Goal: Information Seeking & Learning: Find specific fact

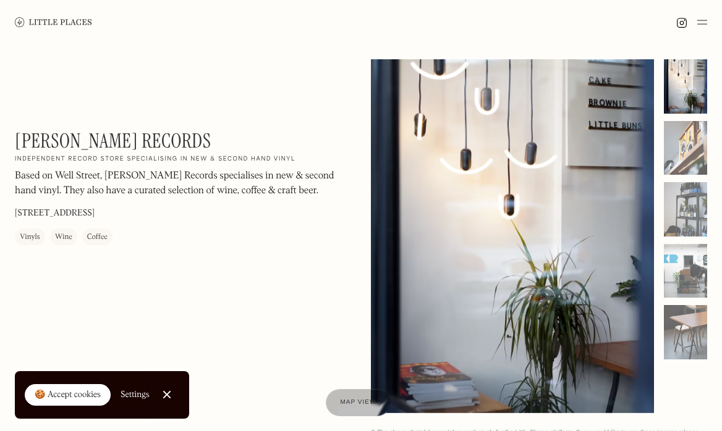
click at [95, 394] on div "🍪 Accept cookies" at bounding box center [68, 395] width 66 height 12
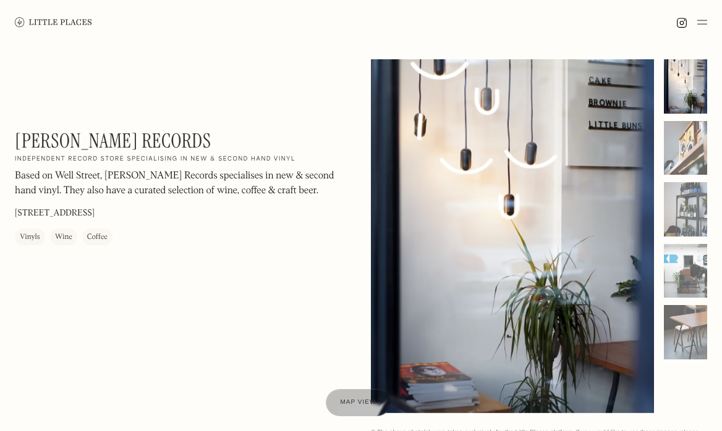
click at [547, 281] on div at bounding box center [512, 236] width 283 height 354
click at [676, 95] on div at bounding box center [685, 86] width 43 height 54
click at [698, 152] on div at bounding box center [685, 148] width 43 height 54
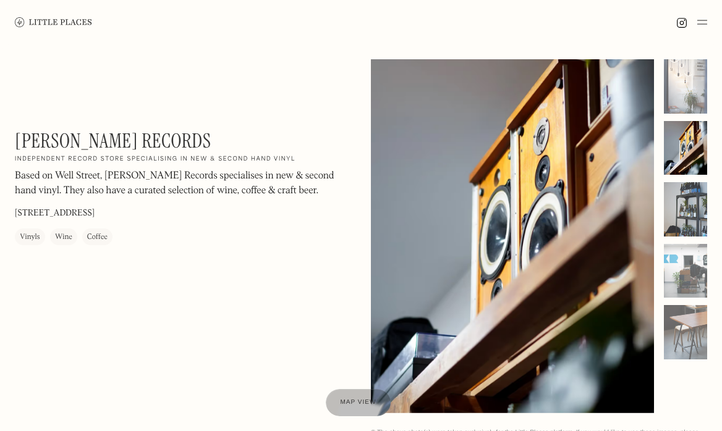
click at [690, 204] on div at bounding box center [685, 209] width 43 height 54
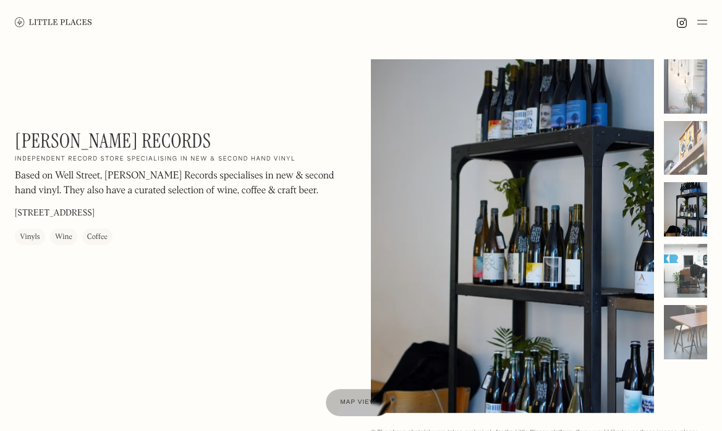
click at [693, 271] on div at bounding box center [685, 271] width 43 height 54
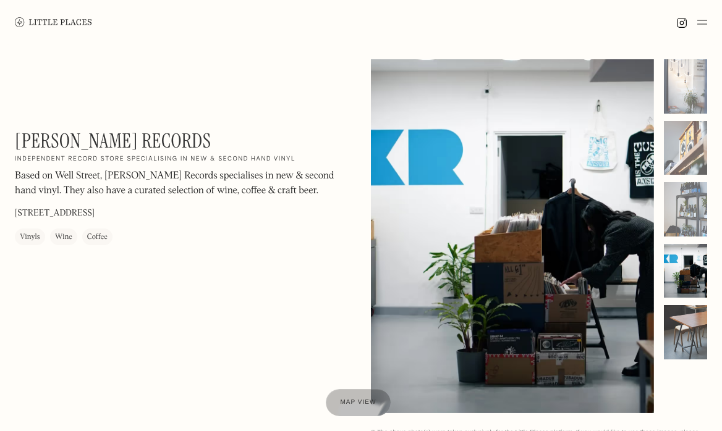
click at [685, 326] on div at bounding box center [685, 332] width 43 height 54
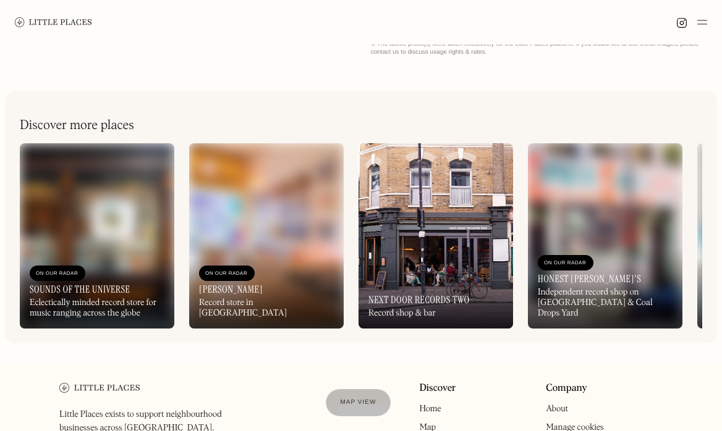
scroll to position [329, 0]
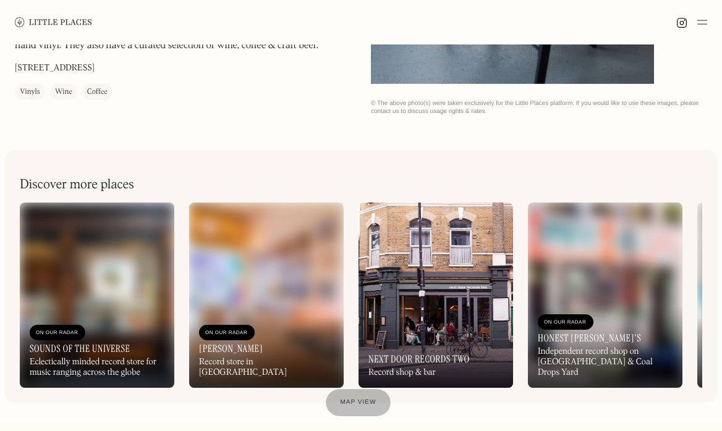
click at [594, 274] on img at bounding box center [605, 295] width 154 height 185
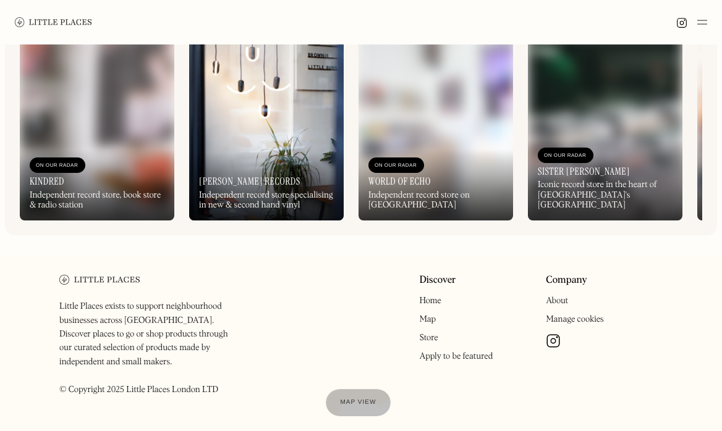
scroll to position [494, 0]
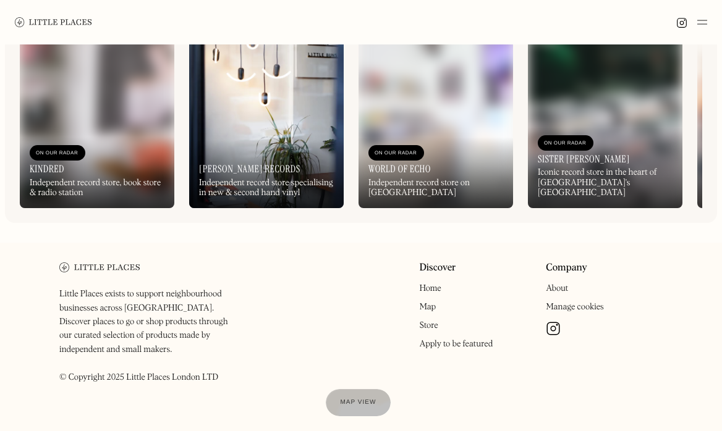
click at [250, 125] on img at bounding box center [266, 115] width 154 height 185
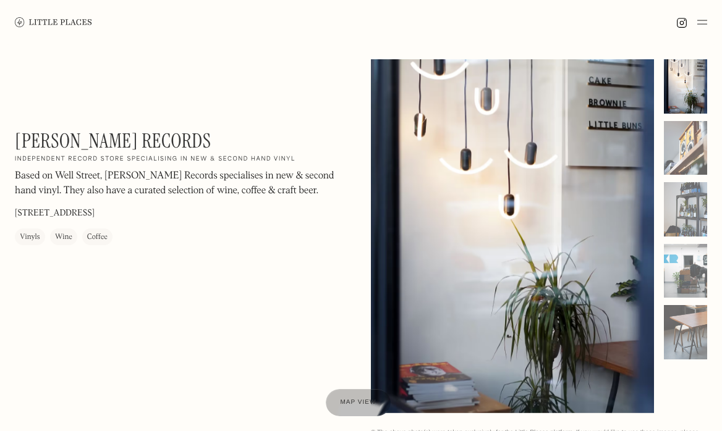
click at [708, 23] on div at bounding box center [361, 22] width 722 height 44
click at [705, 23] on img at bounding box center [702, 22] width 10 height 15
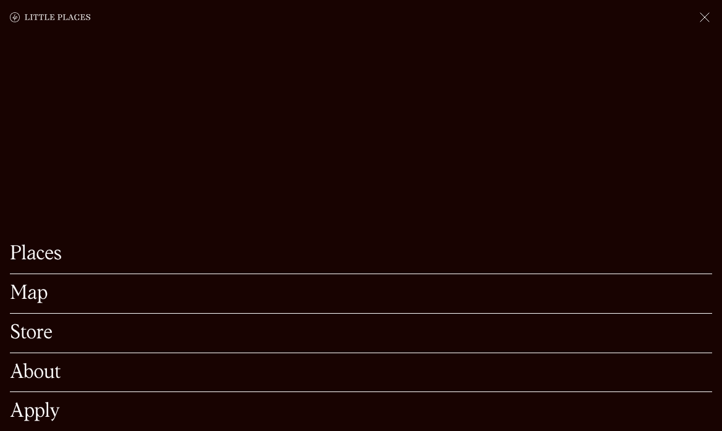
click at [40, 245] on link "Places" at bounding box center [361, 254] width 702 height 19
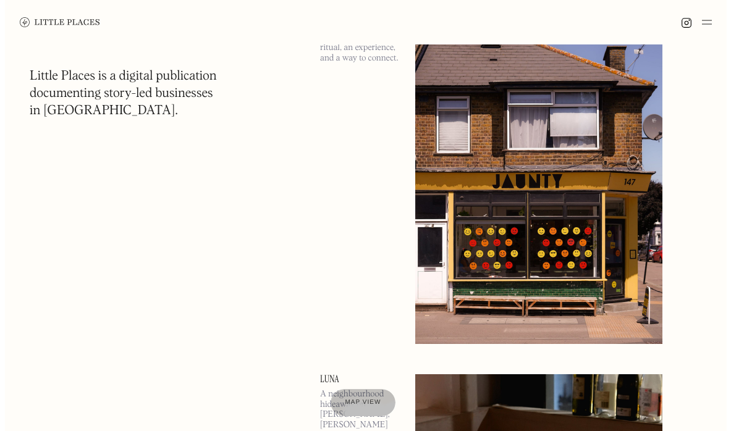
scroll to position [577, 0]
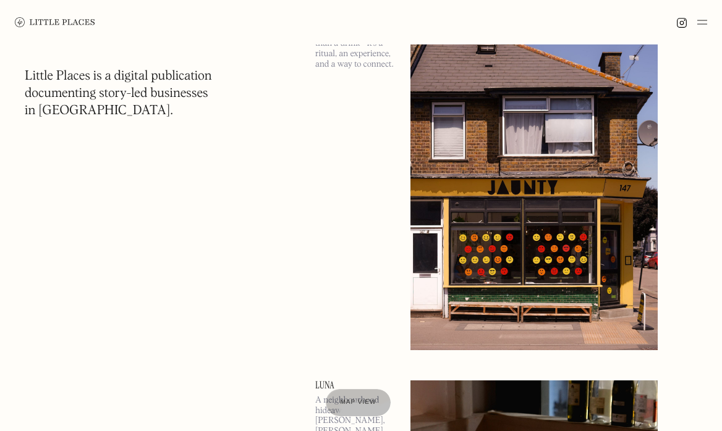
click at [506, 236] on img at bounding box center [533, 155] width 247 height 389
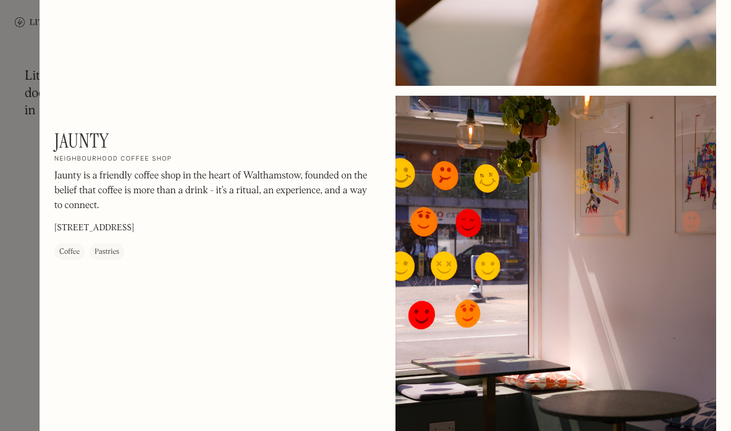
scroll to position [494, 0]
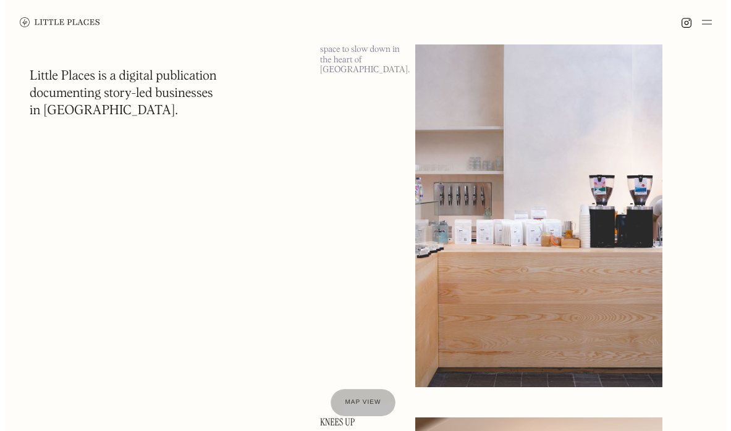
scroll to position [2637, 0]
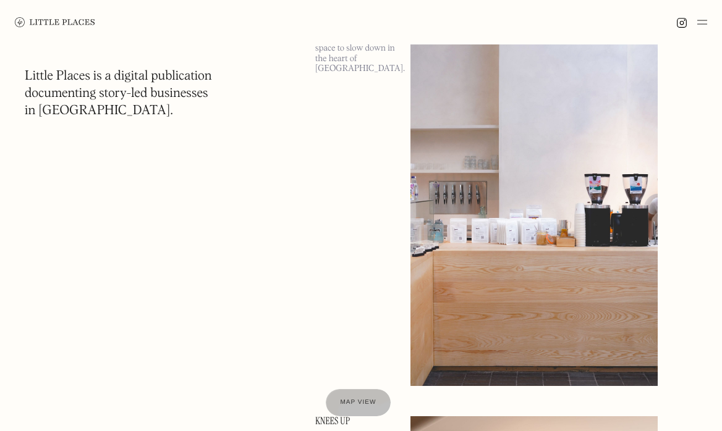
click at [648, 242] on img at bounding box center [533, 191] width 247 height 389
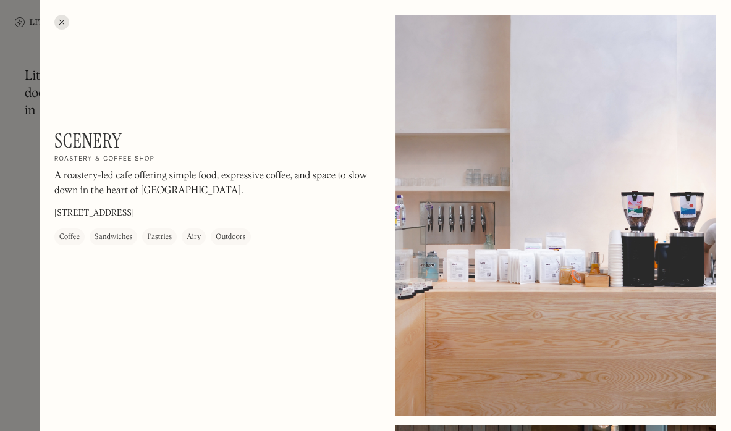
drag, startPoint x: 198, startPoint y: 214, endPoint x: 132, endPoint y: 214, distance: 65.5
click at [132, 214] on div "Scenery On Our Radar Roastery & coffee shop A roastery-led cafe offering simple…" at bounding box center [214, 187] width 321 height 116
drag, startPoint x: 166, startPoint y: 213, endPoint x: 142, endPoint y: 207, distance: 25.3
click at [152, 211] on div "Scenery On Our Radar Roastery & coffee shop A roastery-led cafe offering simple…" at bounding box center [214, 187] width 321 height 116
drag, startPoint x: 133, startPoint y: 207, endPoint x: 163, endPoint y: 211, distance: 29.3
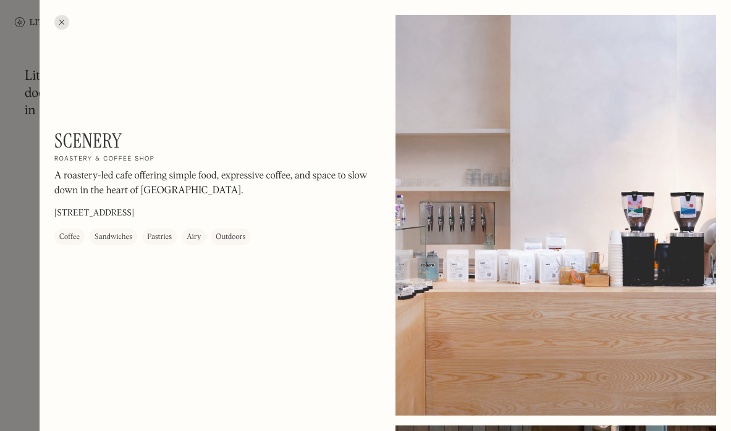
click at [134, 211] on p "[STREET_ADDRESS]" at bounding box center [94, 214] width 80 height 13
copy p "SE1 0LN"
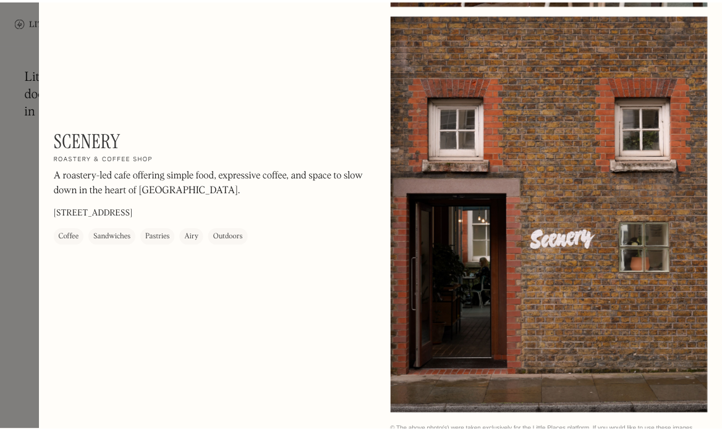
scroll to position [824, 0]
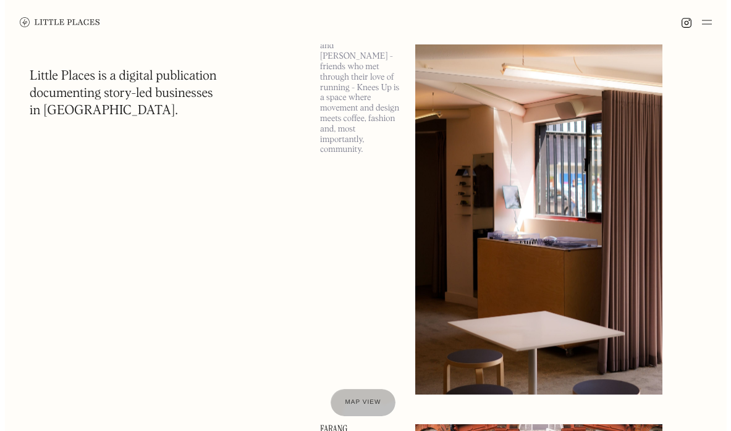
scroll to position [3048, 0]
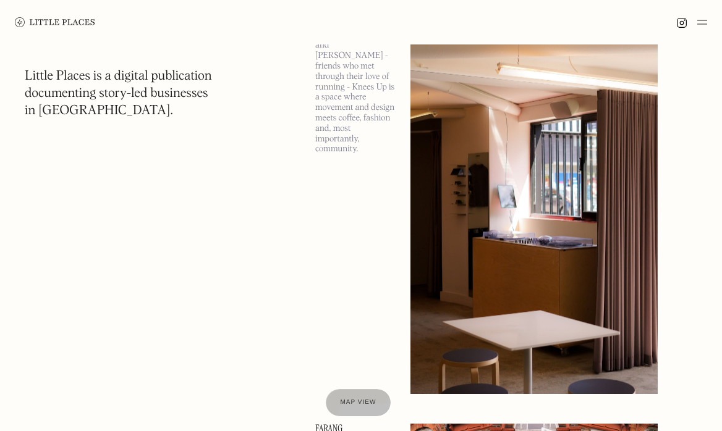
click at [473, 259] on img at bounding box center [533, 199] width 247 height 389
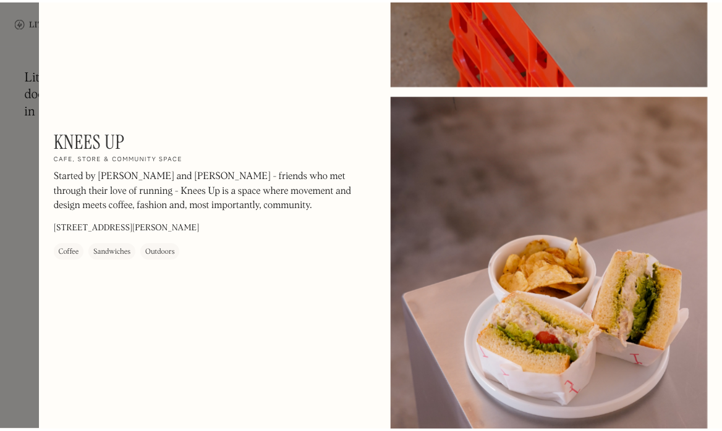
scroll to position [1144, 0]
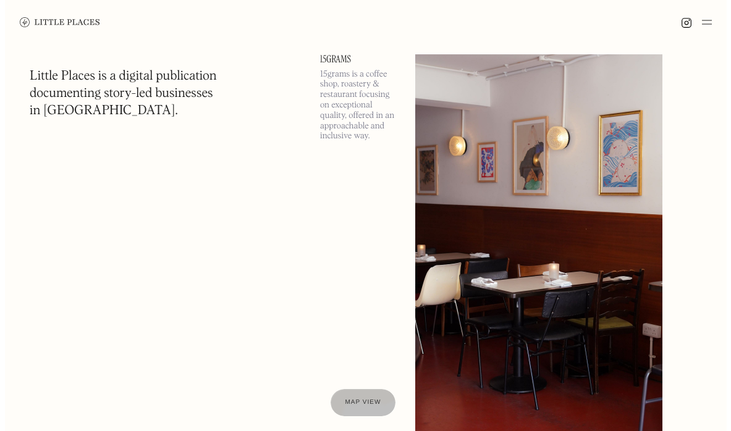
scroll to position [3873, 0]
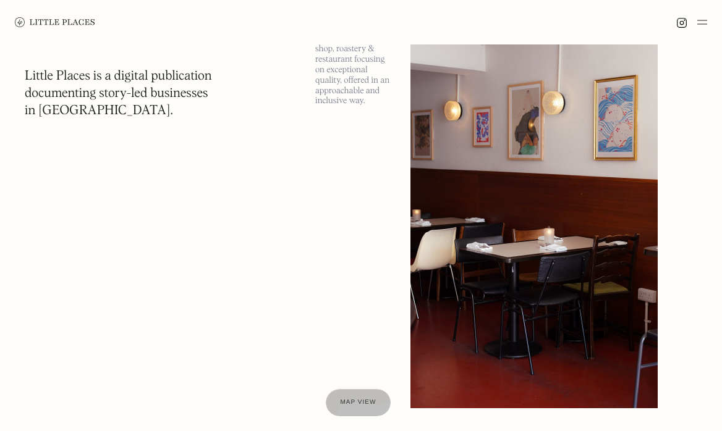
click at [499, 189] on img at bounding box center [533, 213] width 247 height 389
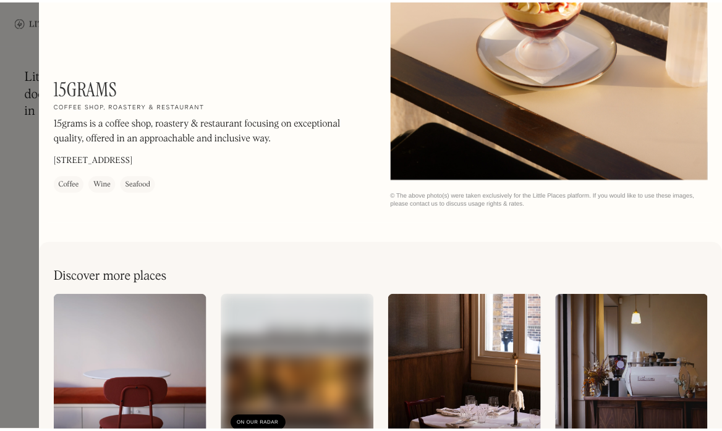
scroll to position [1302, 0]
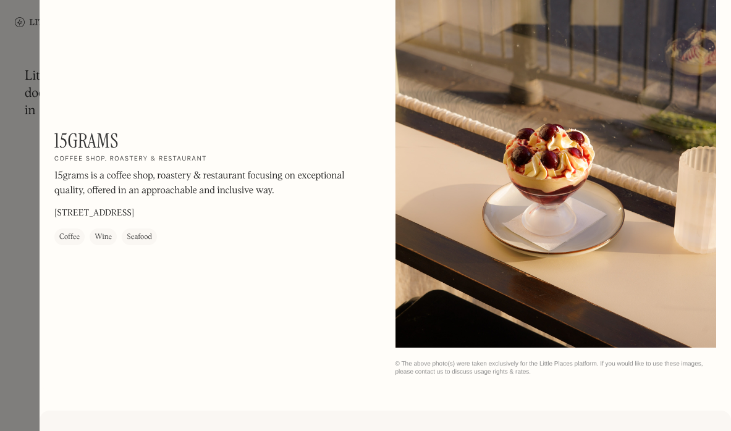
drag, startPoint x: 194, startPoint y: 209, endPoint x: 266, endPoint y: 214, distance: 72.5
click at [266, 214] on div "15grams On Our Radar Coffee shop, roastery & restaurant 15grams is a coffee sho…" at bounding box center [214, 187] width 321 height 116
drag, startPoint x: 239, startPoint y: 209, endPoint x: 228, endPoint y: 210, distance: 10.6
click at [235, 209] on div "15grams On Our Radar Coffee shop, roastery & restaurant 15grams is a coffee sho…" at bounding box center [214, 187] width 321 height 116
drag, startPoint x: 189, startPoint y: 209, endPoint x: 221, endPoint y: 211, distance: 31.6
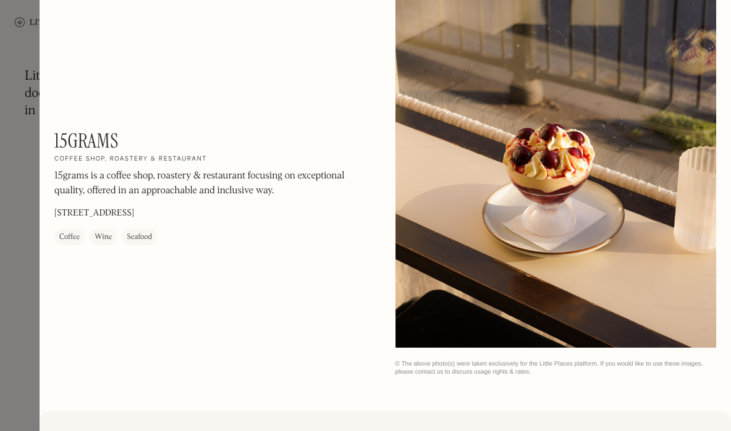
click at [134, 211] on p "[STREET_ADDRESS]" at bounding box center [94, 214] width 80 height 13
drag, startPoint x: 225, startPoint y: 211, endPoint x: 192, endPoint y: 211, distance: 33.4
click at [134, 211] on p "[STREET_ADDRESS]" at bounding box center [94, 214] width 80 height 13
copy p "SE3 0AX"
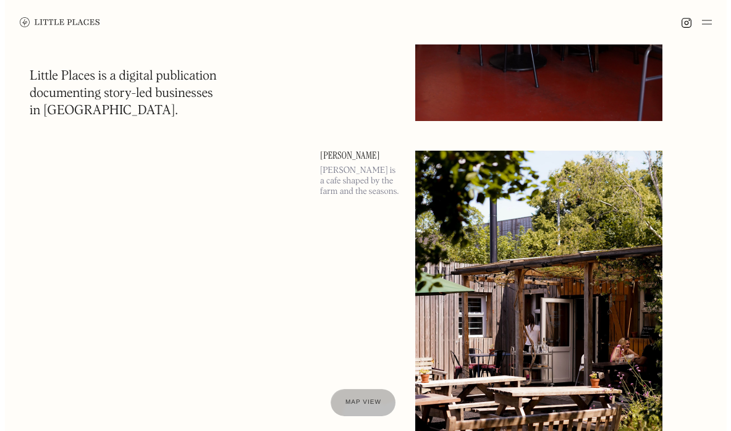
scroll to position [4202, 0]
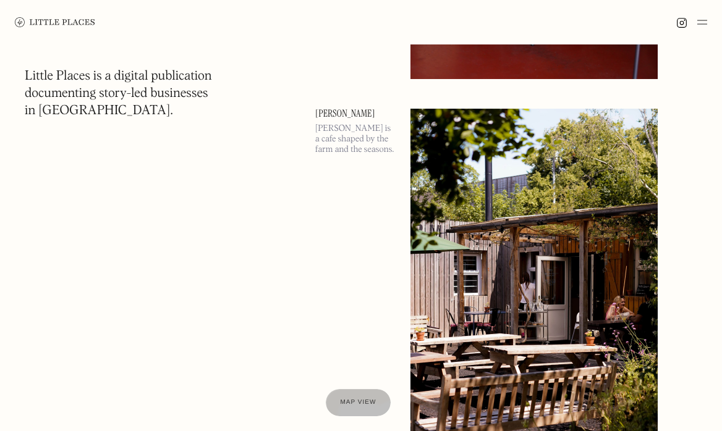
click at [488, 248] on img at bounding box center [533, 303] width 247 height 389
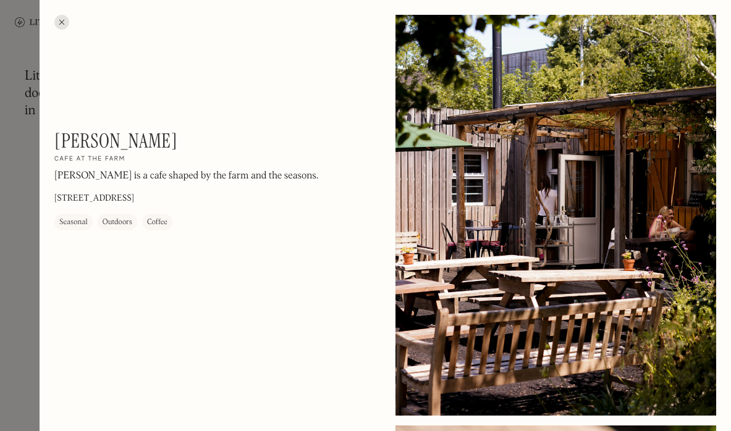
click at [134, 195] on p "[STREET_ADDRESS]" at bounding box center [94, 199] width 80 height 13
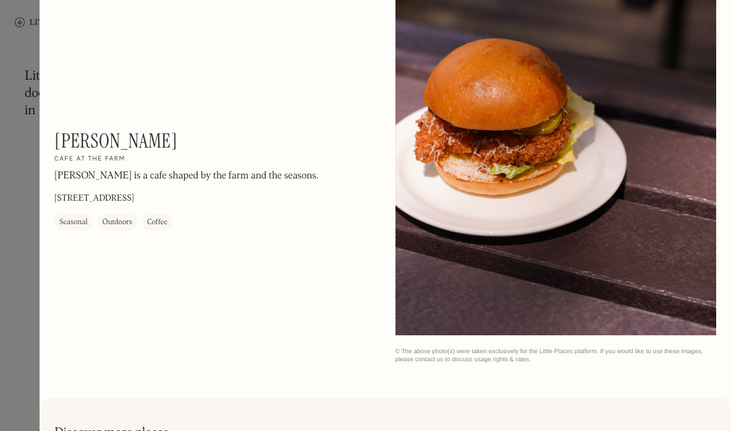
scroll to position [907, 0]
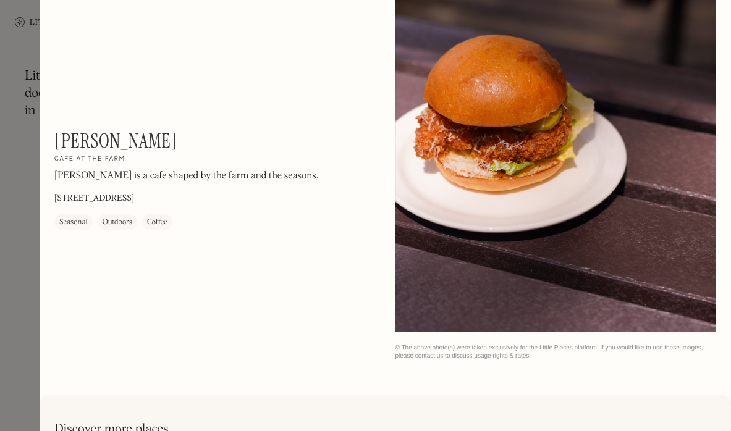
drag, startPoint x: 273, startPoint y: 195, endPoint x: 300, endPoint y: 198, distance: 27.4
click at [300, 198] on div "[PERSON_NAME] On Our Radar Cafe at the farm [PERSON_NAME] is a cafe shaped by t…" at bounding box center [214, 179] width 321 height 101
copy p "E1 3DG"
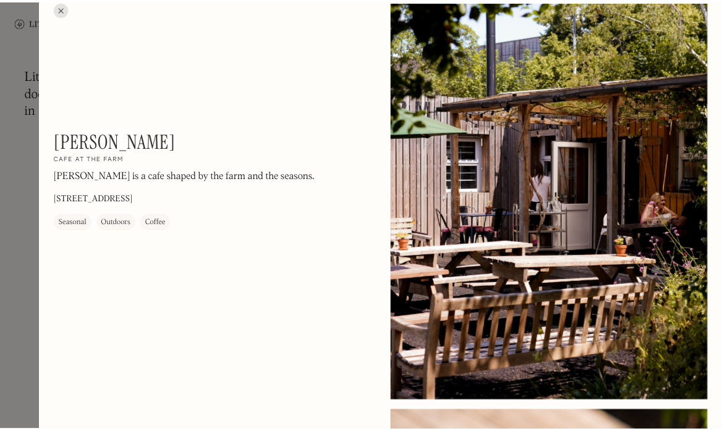
scroll to position [0, 0]
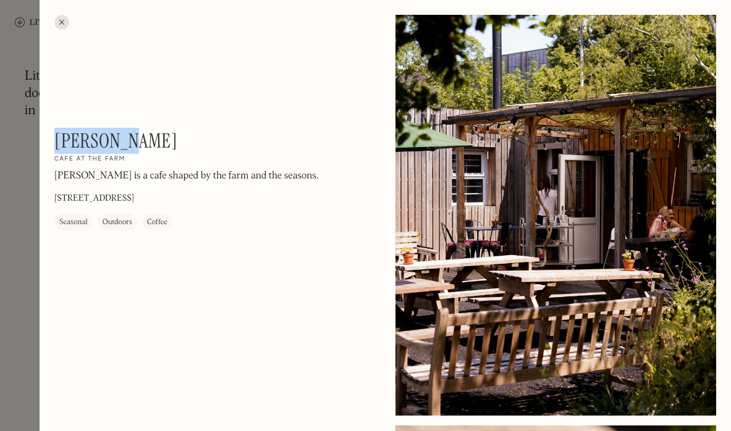
drag, startPoint x: 56, startPoint y: 132, endPoint x: 141, endPoint y: 155, distance: 88.4
click at [141, 155] on div "[PERSON_NAME] On Our Radar Cafe at the farm [PERSON_NAME] is a cafe shaped by t…" at bounding box center [214, 179] width 321 height 101
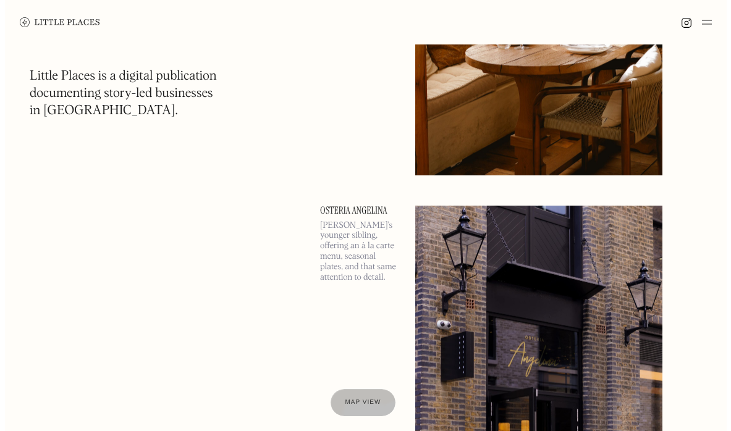
scroll to position [4614, 0]
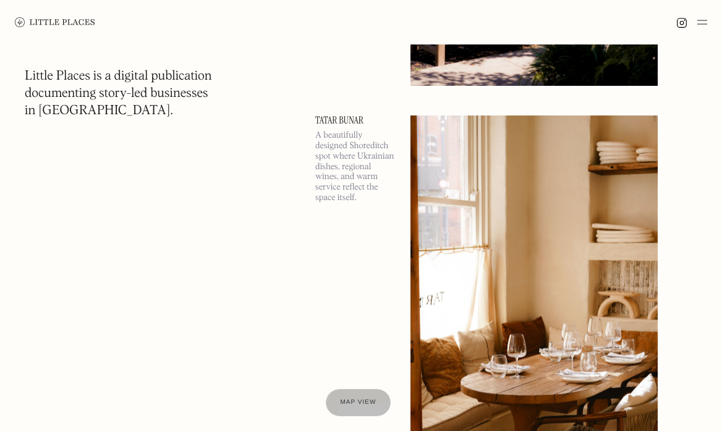
click at [520, 256] on img at bounding box center [533, 310] width 247 height 389
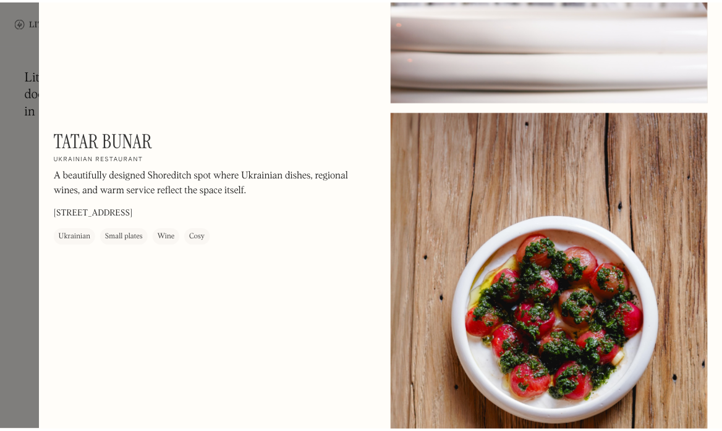
scroll to position [742, 0]
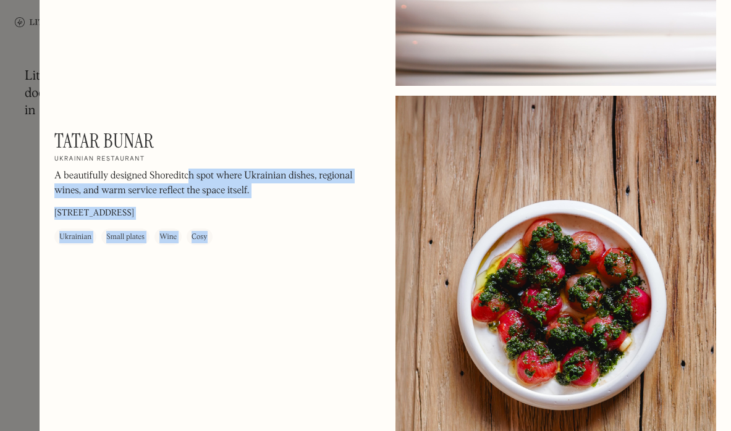
drag, startPoint x: 51, startPoint y: 136, endPoint x: 175, endPoint y: 134, distance: 123.6
click at [175, 134] on div "Tatar Bunar On Our Radar Ukrainian restaurant A beautifully designed Shoreditch…" at bounding box center [214, 187] width 321 height 116
drag, startPoint x: 50, startPoint y: 132, endPoint x: 154, endPoint y: 137, distance: 104.0
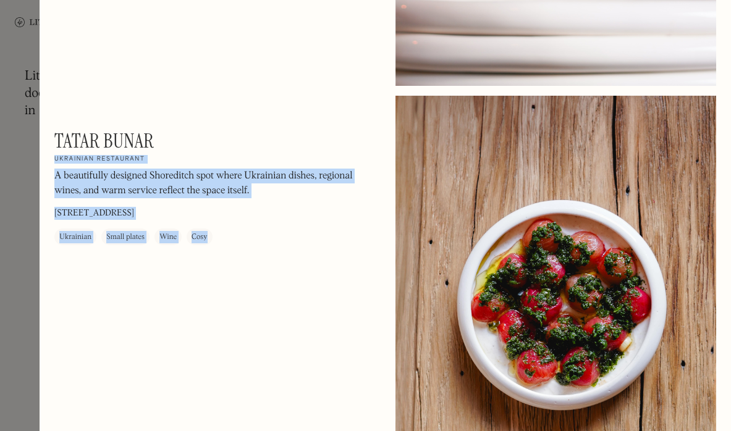
click at [154, 137] on h1 "Tatar Bunar" at bounding box center [103, 140] width 99 height 23
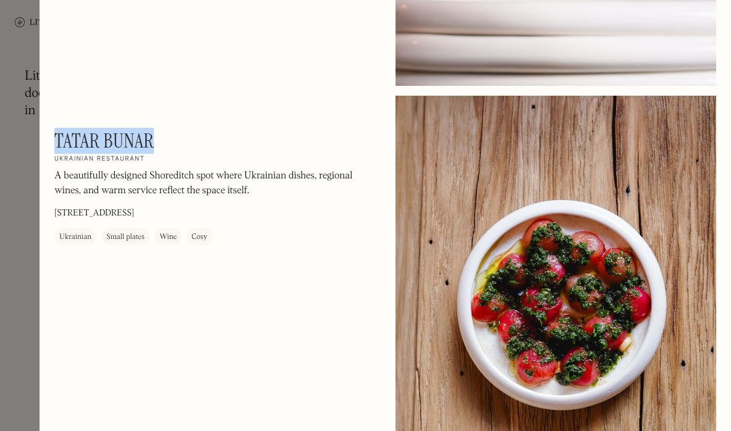
drag, startPoint x: 127, startPoint y: 139, endPoint x: 57, endPoint y: 137, distance: 69.9
click at [57, 137] on h1 "Tatar Bunar" at bounding box center [103, 140] width 99 height 23
copy h1 "Tatar Bunar"
click at [17, 222] on div at bounding box center [365, 215] width 731 height 431
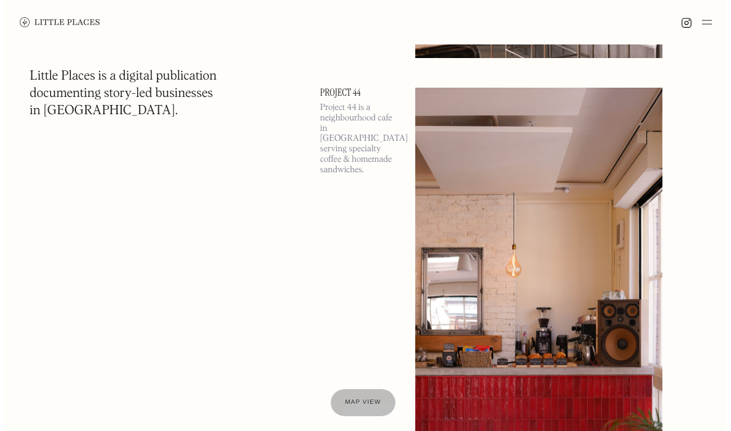
scroll to position [7580, 0]
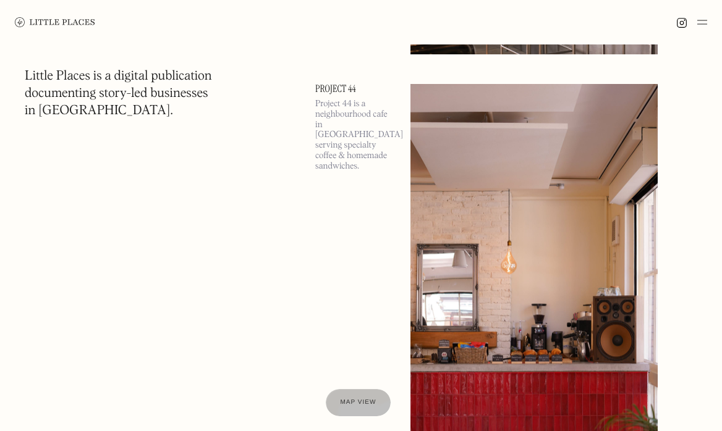
click at [488, 241] on img at bounding box center [533, 278] width 247 height 389
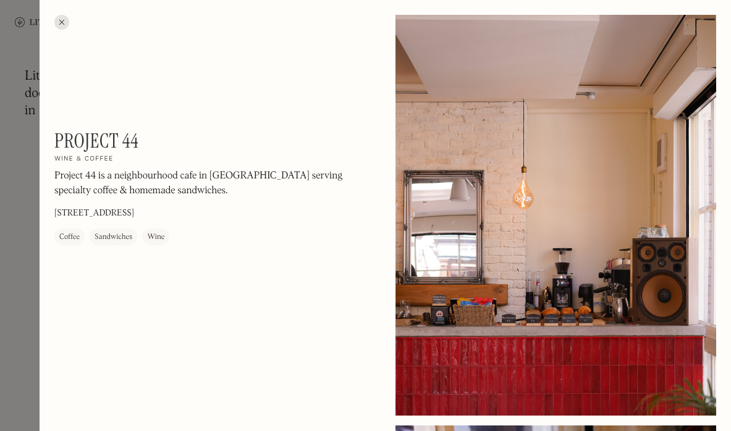
drag, startPoint x: 148, startPoint y: 208, endPoint x: 190, endPoint y: 209, distance: 42.0
click at [190, 209] on div "Project 44 On Our Radar Wine & coffee Project 44 is a neighbourhood cafe in [GE…" at bounding box center [214, 187] width 321 height 116
click at [187, 209] on div "Project 44 On Our Radar Wine & coffee Project 44 is a neighbourhood cafe in [GE…" at bounding box center [214, 187] width 321 height 116
drag, startPoint x: 147, startPoint y: 212, endPoint x: 185, endPoint y: 212, distance: 37.7
click at [185, 212] on div "Project 44 On Our Radar Wine & coffee Project 44 is a neighbourhood cafe in [GE…" at bounding box center [214, 187] width 321 height 116
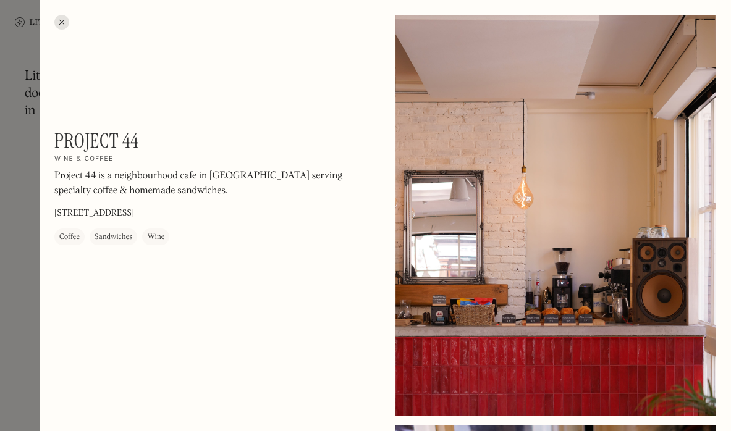
copy p "EC2A 3QP"
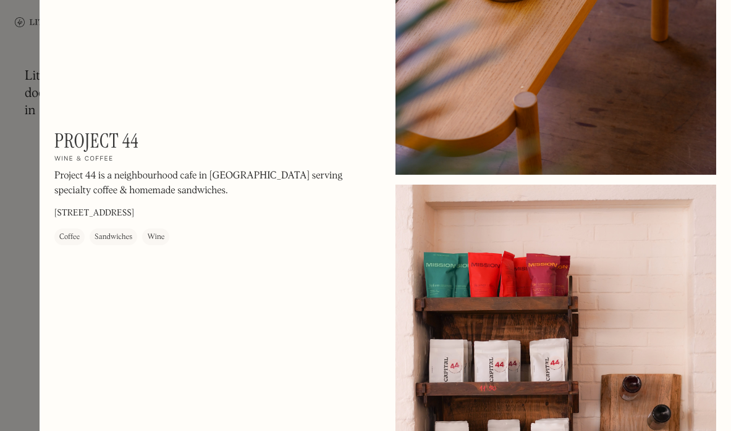
scroll to position [649, 0]
